Goal: Task Accomplishment & Management: Use online tool/utility

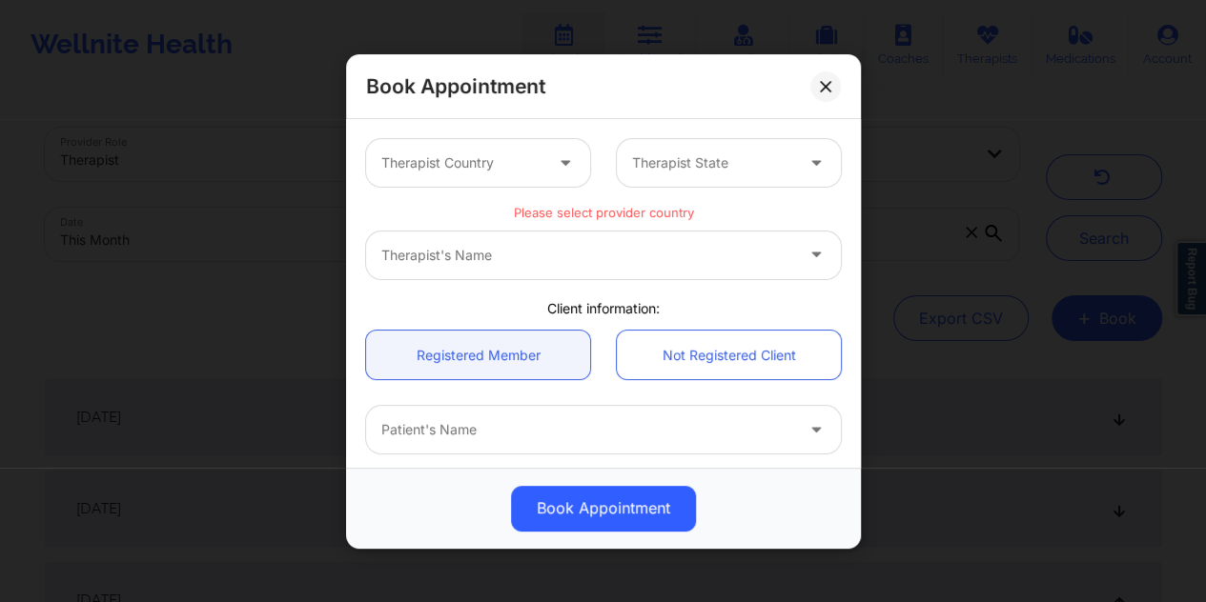
scroll to position [507, 0]
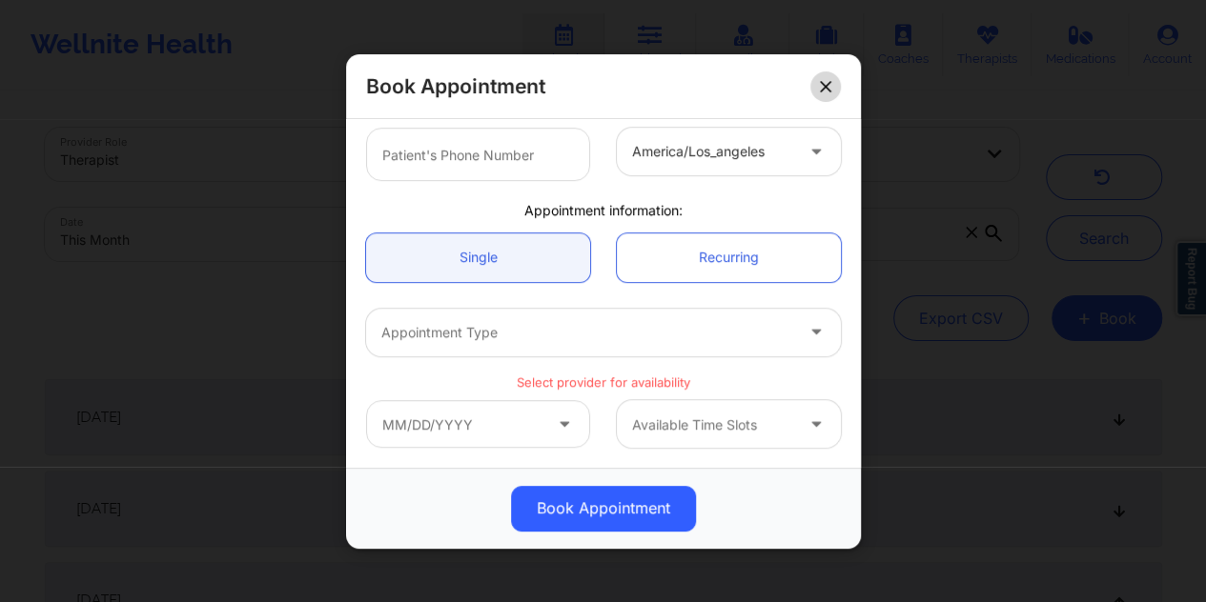
click at [827, 87] on icon at bounding box center [825, 85] width 11 height 11
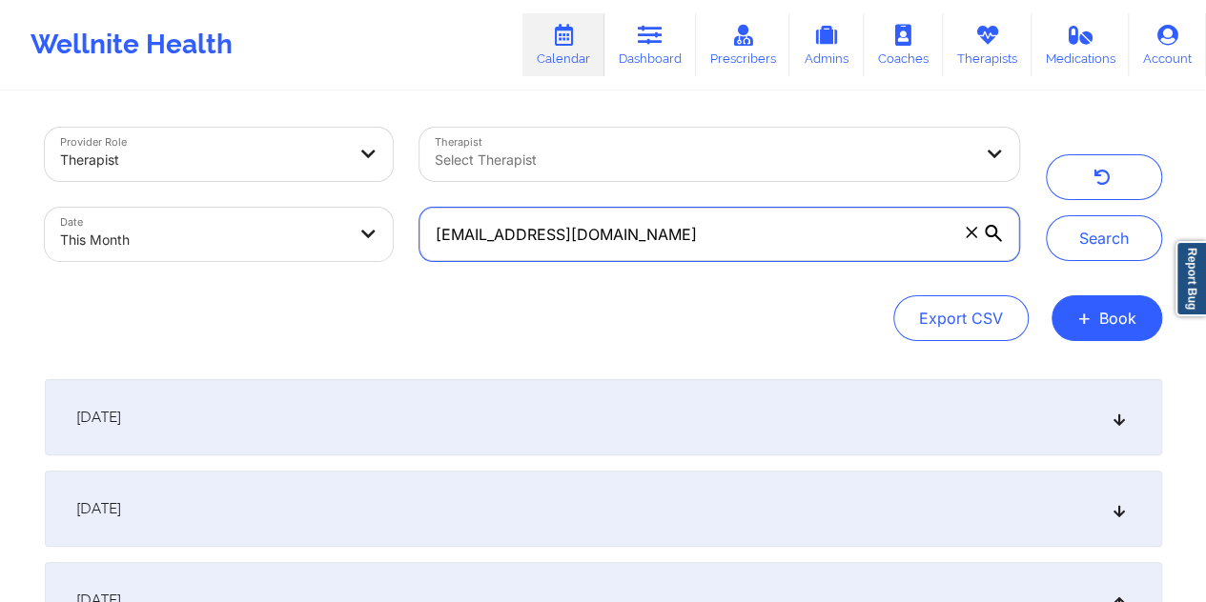
click at [671, 220] on input "[EMAIL_ADDRESS][DOMAIN_NAME]" at bounding box center [718, 234] width 599 height 53
paste input "efelicia969"
type input "[EMAIL_ADDRESS][DOMAIN_NAME]"
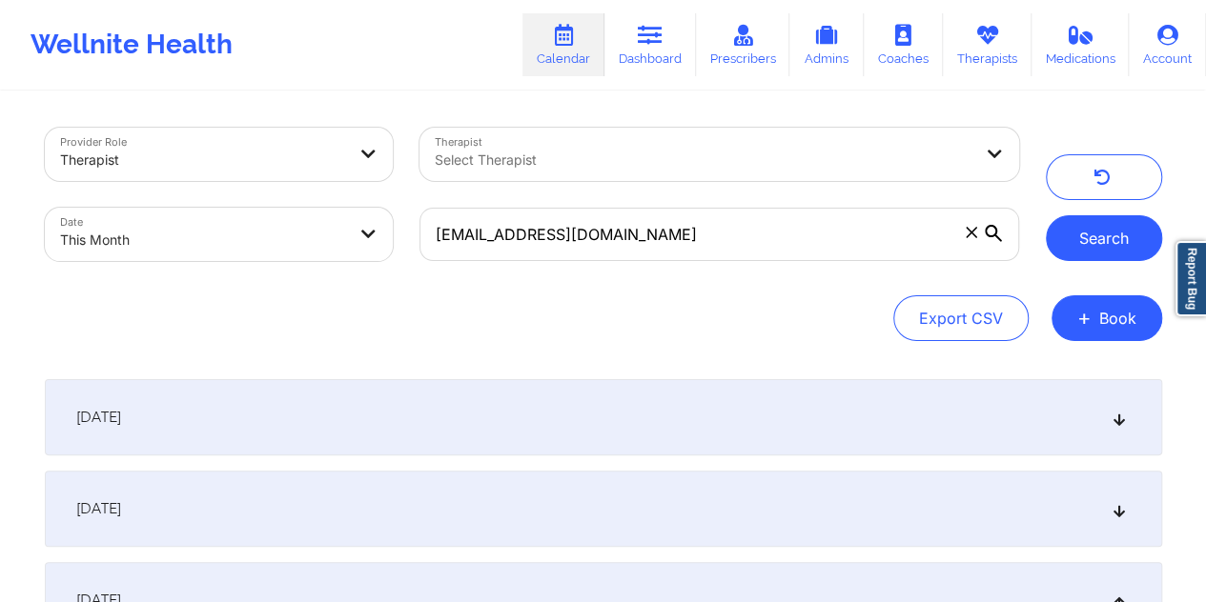
click at [1083, 239] on button "Search" at bounding box center [1104, 238] width 116 height 46
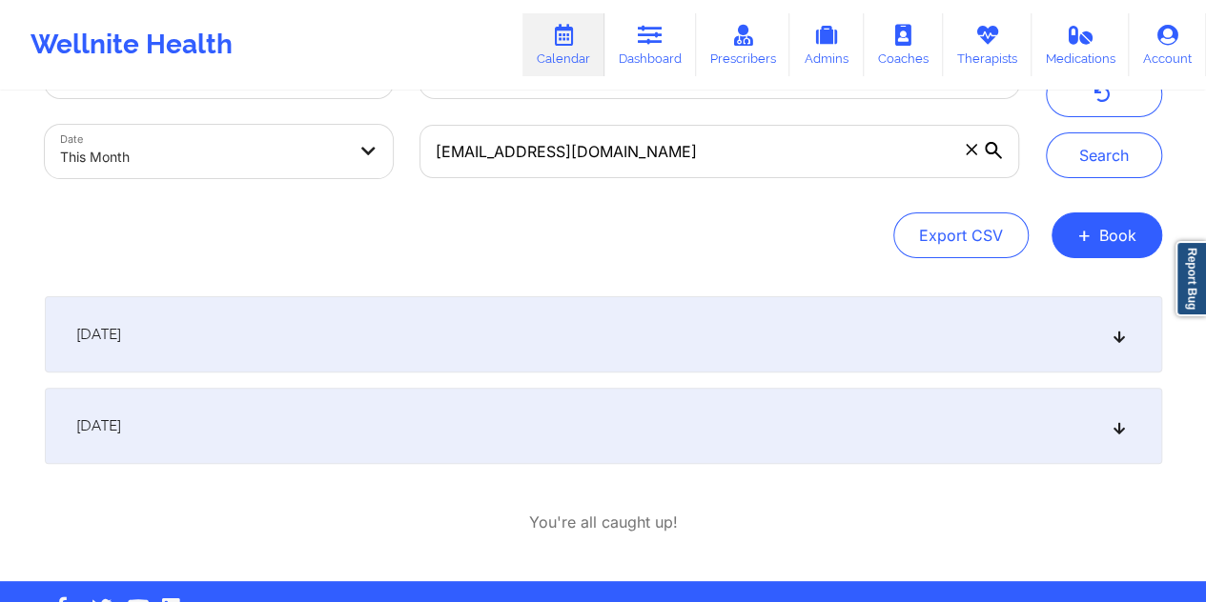
scroll to position [139, 0]
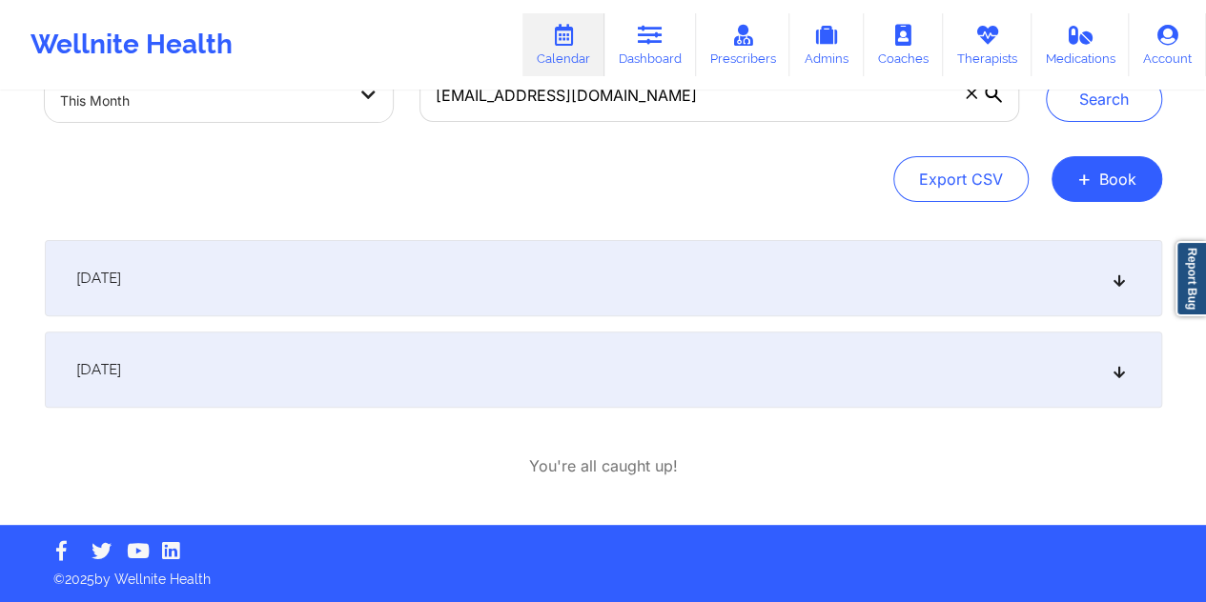
click at [655, 282] on div "[DATE]" at bounding box center [603, 278] width 1117 height 76
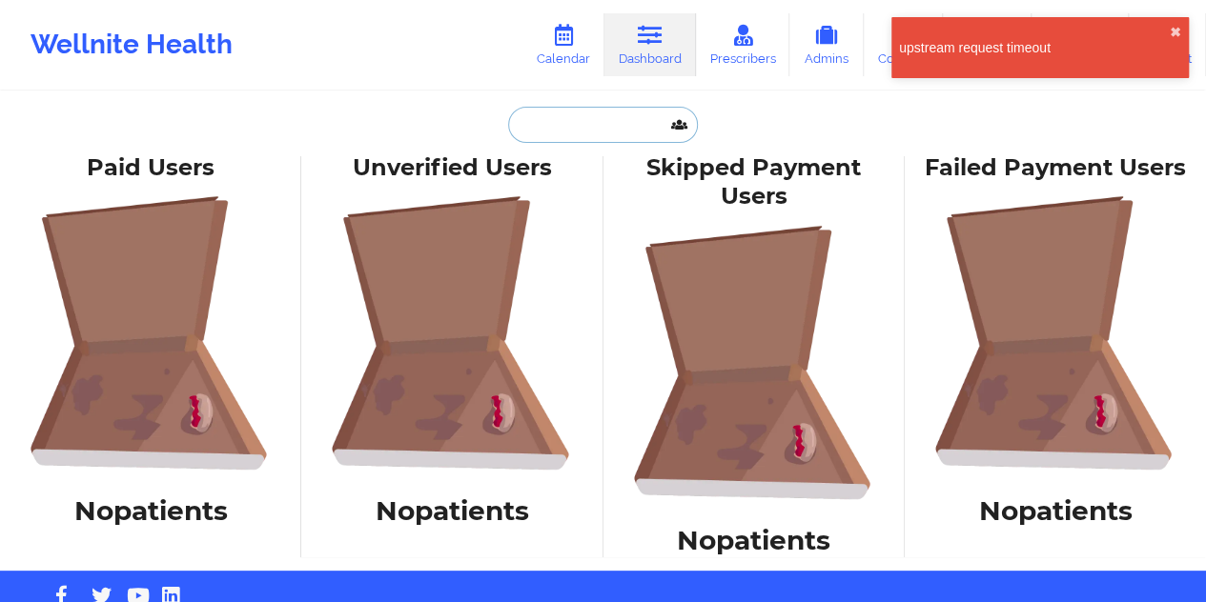
click at [621, 112] on input "text" at bounding box center [602, 125] width 189 height 36
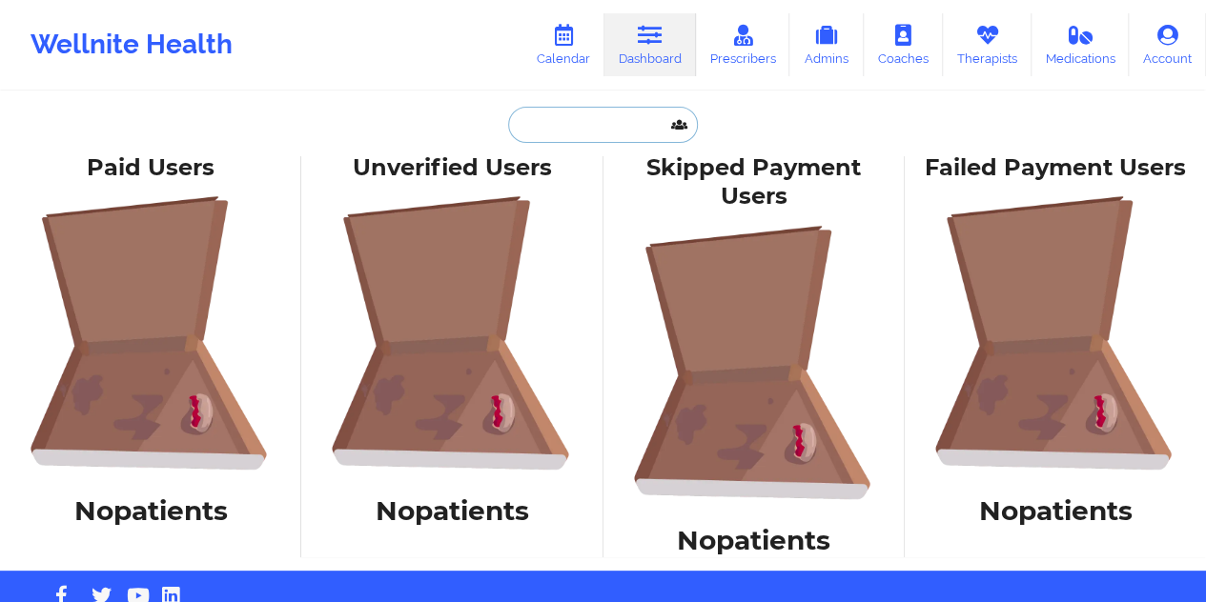
paste input "[EMAIL_ADDRESS][DOMAIN_NAME]"
type input "[EMAIL_ADDRESS][DOMAIN_NAME]"
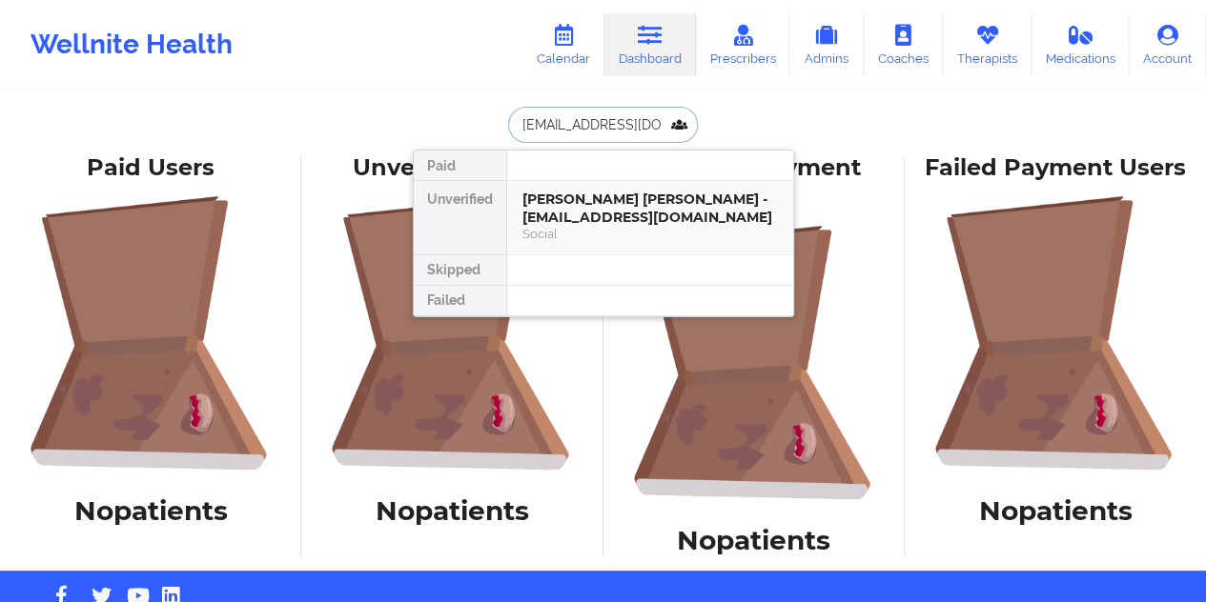
click at [610, 210] on div "[PERSON_NAME] [PERSON_NAME] - [EMAIL_ADDRESS][DOMAIN_NAME]" at bounding box center [649, 208] width 255 height 35
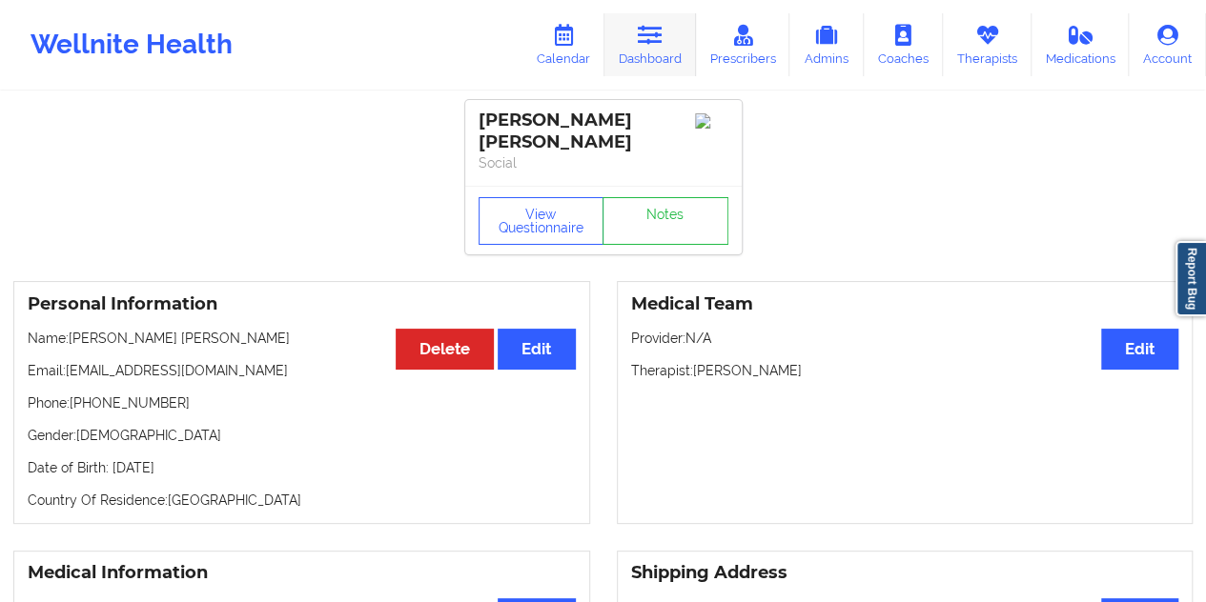
click at [660, 35] on icon at bounding box center [650, 35] width 25 height 21
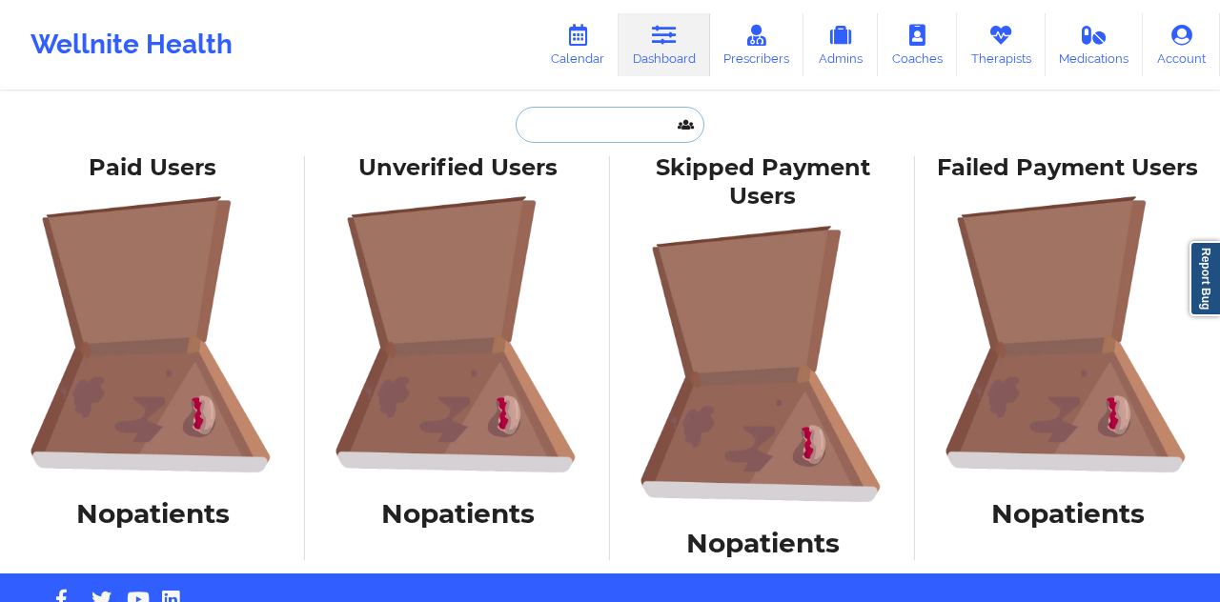
click at [599, 125] on input "text" at bounding box center [610, 125] width 189 height 36
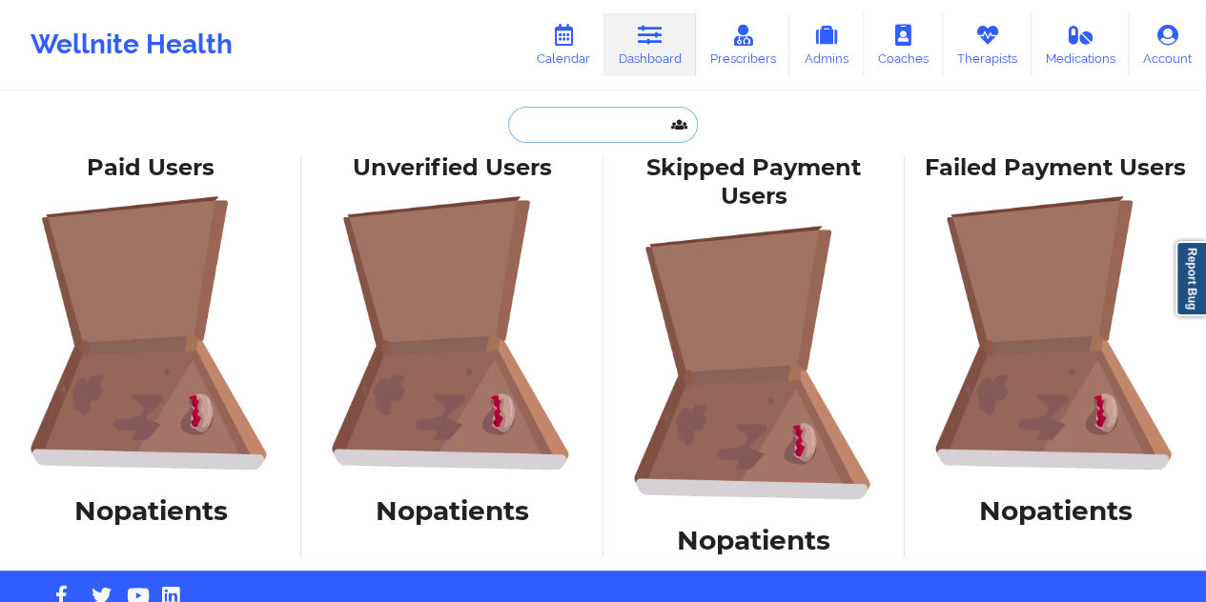
paste input "[EMAIL_ADDRESS][DOMAIN_NAME]"
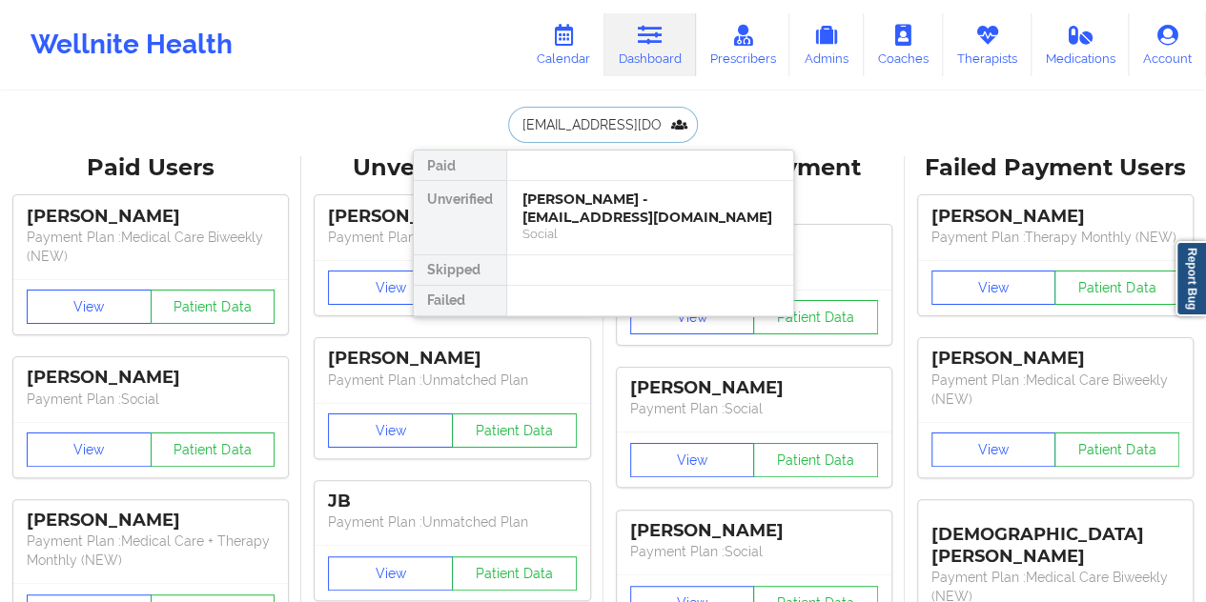
click at [564, 122] on input "[EMAIL_ADDRESS][DOMAIN_NAME]" at bounding box center [602, 125] width 189 height 36
paste input "katarinabellastroud9"
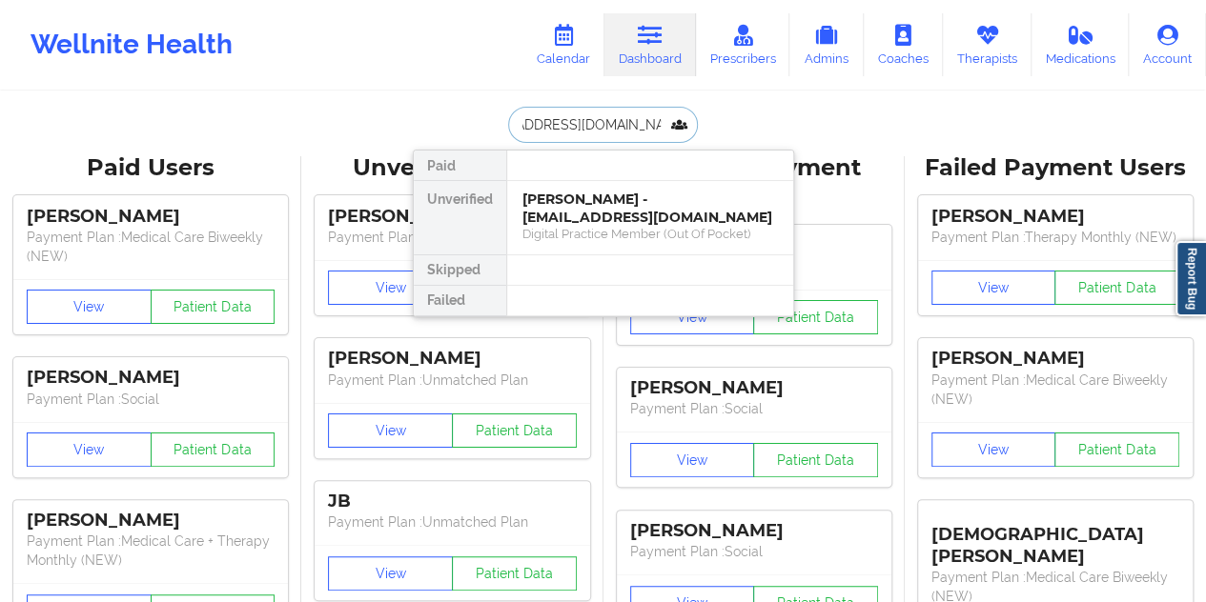
type input "katarinabellastroud99@gmail.com"
